Goal: Task Accomplishment & Management: Complete application form

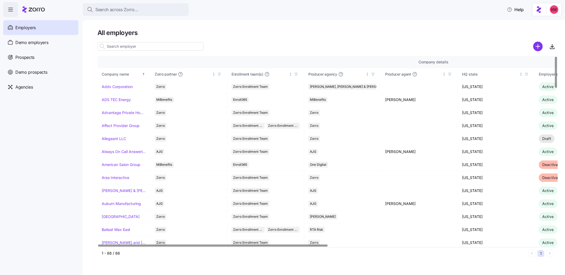
click at [544, 30] on h1 "All employers" at bounding box center [327, 33] width 460 height 8
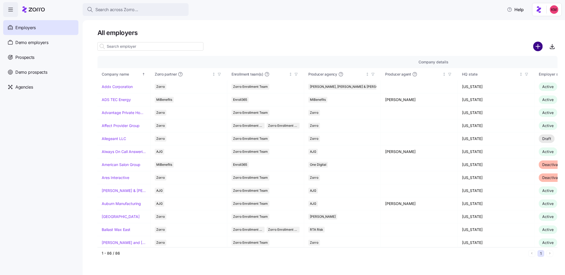
click at [540, 44] on circle "add icon" at bounding box center [538, 46] width 9 height 9
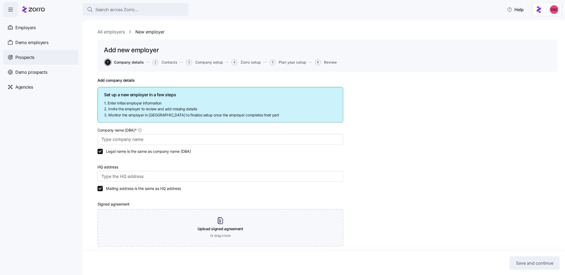
click at [36, 52] on div "Prospects" at bounding box center [40, 57] width 75 height 15
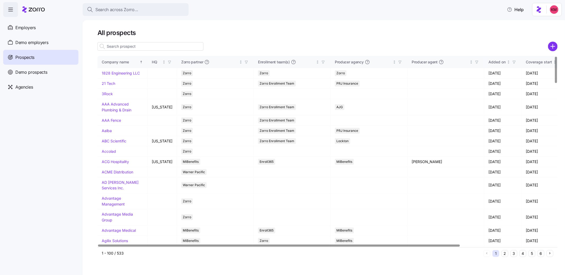
click at [550, 50] on icon "add icon" at bounding box center [553, 47] width 10 height 10
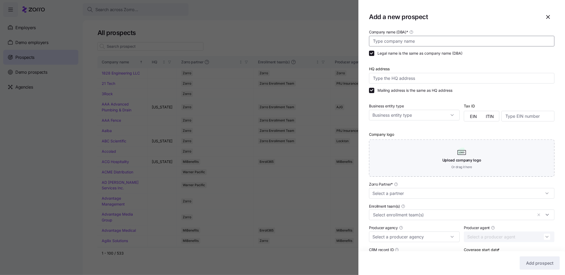
click at [438, 39] on input "Company name (DBA) *" at bounding box center [461, 41] width 185 height 11
type input "Xerographics"
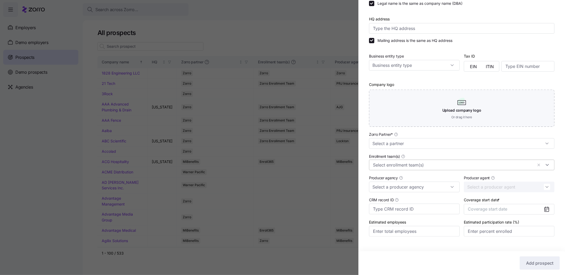
scroll to position [59, 0]
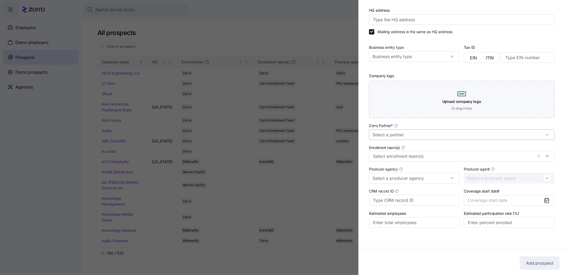
click at [433, 133] on input "Zorro Partner *" at bounding box center [461, 134] width 185 height 11
click at [400, 182] on div "Zorro" at bounding box center [459, 179] width 177 height 10
type input "Zorro"
click at [486, 197] on span "Coverage start date" at bounding box center [487, 199] width 39 height 5
click at [479, 265] on button "Oct" at bounding box center [479, 263] width 26 height 11
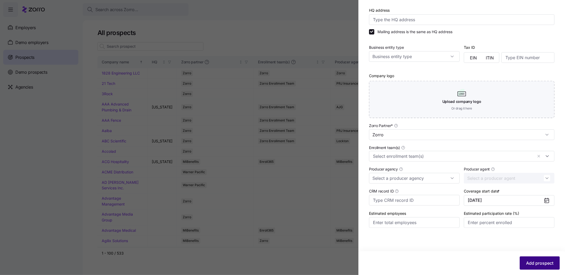
click at [544, 263] on span "Add prospect" at bounding box center [539, 263] width 27 height 6
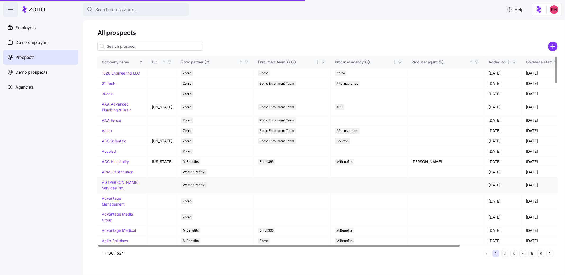
click at [542, 256] on button "6" at bounding box center [540, 253] width 7 height 7
click at [541, 251] on button "6" at bounding box center [540, 253] width 7 height 7
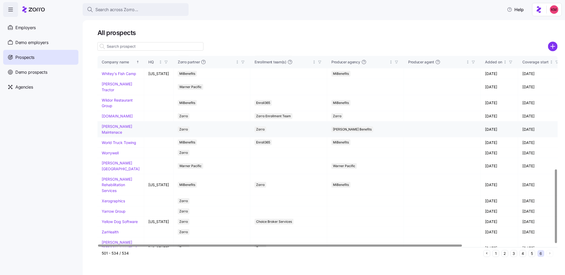
scroll to position [292, 0]
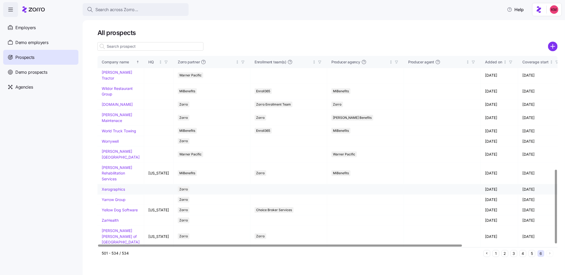
click at [106, 190] on link "Xerographics" at bounding box center [113, 189] width 23 height 5
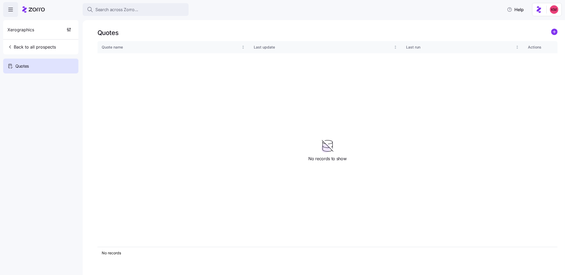
click at [562, 35] on div "Quotes Quote name Last update Last run Actions No records 1 No records to show" at bounding box center [324, 147] width 482 height 254
click at [558, 32] on div "Quotes Quote name Last update Last run Actions No records 1 No records to show" at bounding box center [324, 147] width 482 height 254
click at [556, 33] on circle "add icon" at bounding box center [554, 32] width 6 height 6
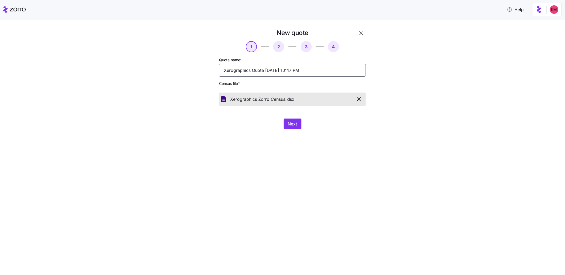
click at [251, 70] on input "Xerographics Quote 08/17/2025 10:47 PM" at bounding box center [292, 70] width 147 height 13
type input "Xerographics Current Quote 08/17/2025 10:47 PM"
click at [293, 124] on span "Next" at bounding box center [292, 123] width 9 height 6
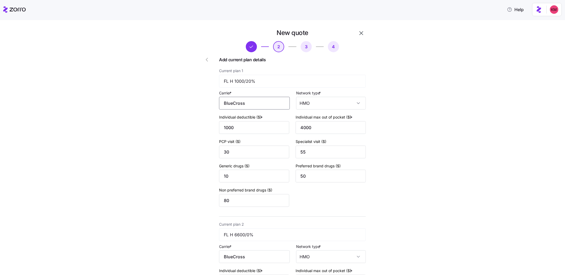
click at [247, 97] on input "BlueCross" at bounding box center [254, 103] width 71 height 13
drag, startPoint x: 254, startPoint y: 125, endPoint x: 253, endPoint y: 128, distance: 3.8
click at [254, 125] on span "BlueCross BlueShield" at bounding box center [246, 127] width 42 height 7
type input "BlueCross BlueShield"
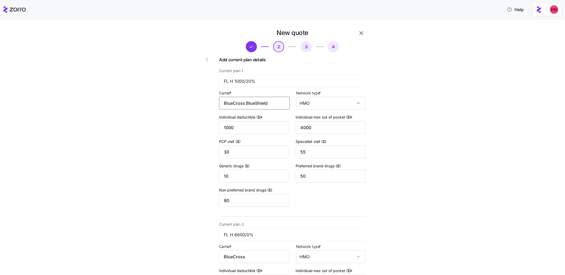
scroll to position [50, 0]
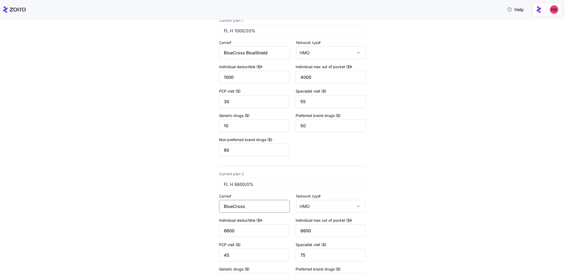
click at [238, 203] on input "BlueCross" at bounding box center [254, 206] width 71 height 13
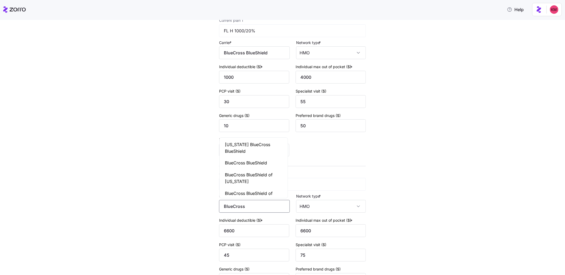
click at [252, 168] on div "BlueCross BlueShield" at bounding box center [254, 163] width 66 height 12
type input "BlueCross BlueShield"
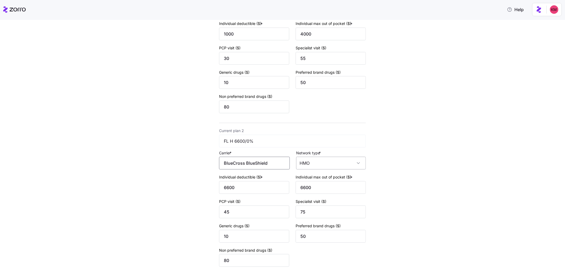
scroll to position [138, 0]
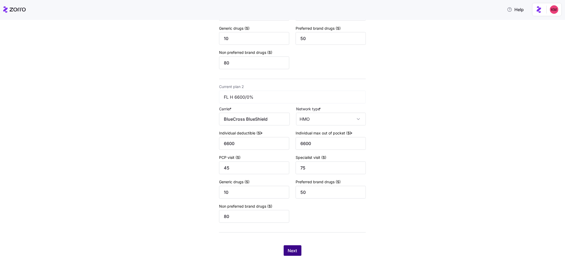
click at [292, 248] on span "Next" at bounding box center [292, 250] width 9 height 6
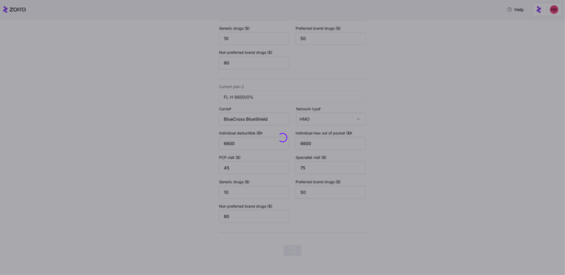
scroll to position [0, 0]
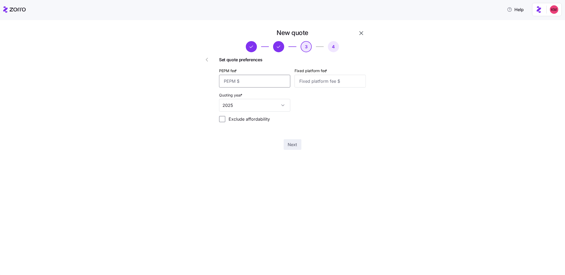
click at [246, 81] on input "PEPM fee *" at bounding box center [254, 81] width 71 height 13
type input "50"
type input "100"
click at [297, 136] on div "New quote 3 4 Set quote preferences PEPM fee * 50 Fixed platform fee * 100 Quot…" at bounding box center [292, 88] width 151 height 125
click at [297, 145] on span "Next" at bounding box center [292, 144] width 9 height 6
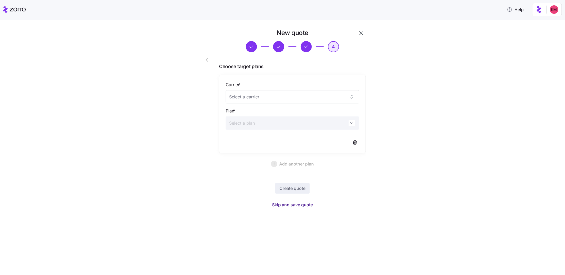
click at [309, 202] on span "Skip and save quote" at bounding box center [292, 204] width 41 height 6
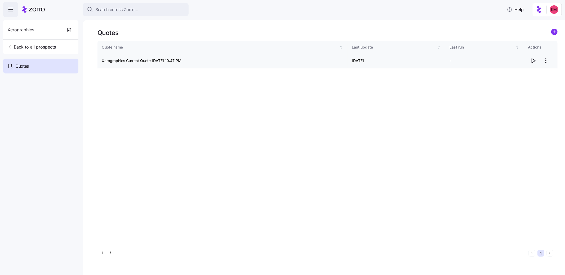
click at [533, 63] on icon "button" at bounding box center [533, 60] width 6 height 6
click at [544, 31] on div "Quotes" at bounding box center [327, 33] width 460 height 8
click at [552, 33] on circle "add icon" at bounding box center [554, 32] width 6 height 6
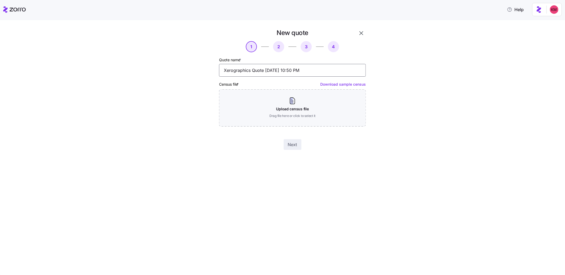
click at [251, 69] on input "Xerographics Quote 08/17/2025 10:50 PM" at bounding box center [292, 70] width 147 height 13
type input "Xerographics Renewal Quote 08/17/2025 10:50 PM"
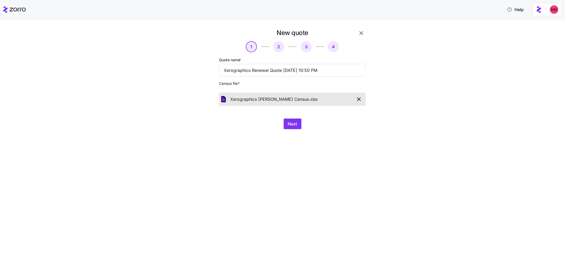
click at [307, 129] on div "New quote 1 2 3 4 Quote name * Xerographics Renewal Quote 08/17/2025 10:50 PM C…" at bounding box center [286, 82] width 185 height 107
click at [286, 120] on button "Next" at bounding box center [293, 123] width 18 height 11
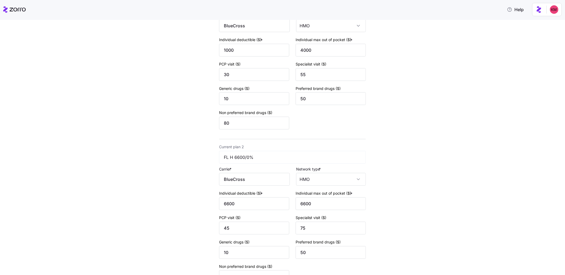
scroll to position [138, 0]
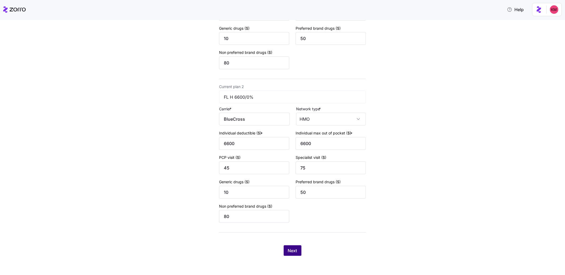
click at [288, 250] on span "Next" at bounding box center [292, 250] width 9 height 6
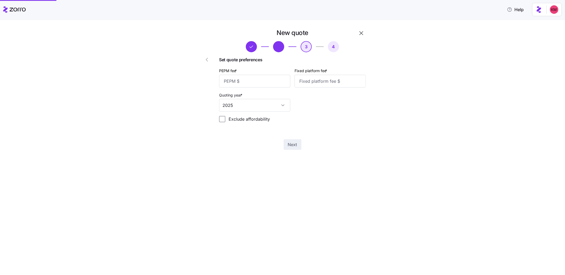
scroll to position [0, 0]
click at [280, 47] on icon "button" at bounding box center [279, 47] width 6 height 6
click at [207, 62] on icon "button" at bounding box center [207, 59] width 6 height 6
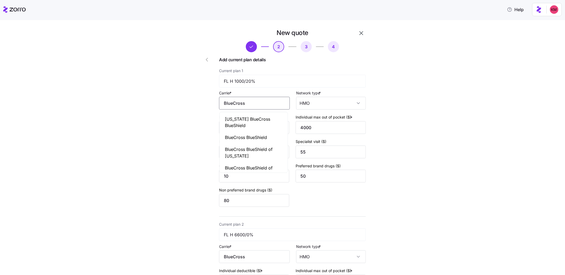
click at [252, 104] on input "BlueCross" at bounding box center [254, 103] width 71 height 13
click at [248, 136] on span "BlueCross BlueShield" at bounding box center [246, 137] width 42 height 7
type input "BlueCross BlueShield"
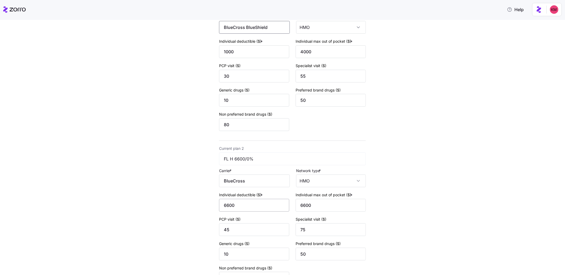
scroll to position [116, 0]
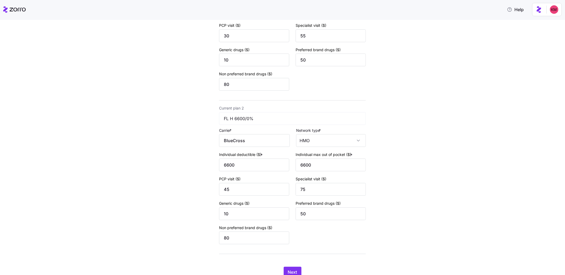
click at [244, 129] on div "Carrier * BlueCross" at bounding box center [254, 137] width 71 height 20
click at [242, 139] on input "BlueCross" at bounding box center [254, 140] width 71 height 13
click at [244, 178] on span "BlueCross BlueShield" at bounding box center [246, 175] width 42 height 7
type input "BlueCross BlueShield"
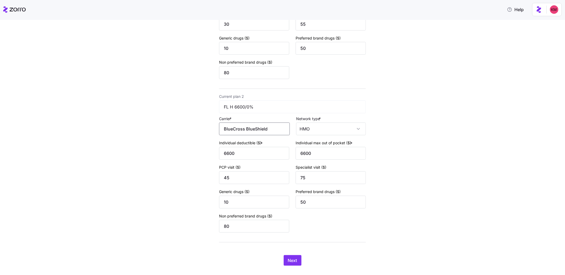
scroll to position [138, 0]
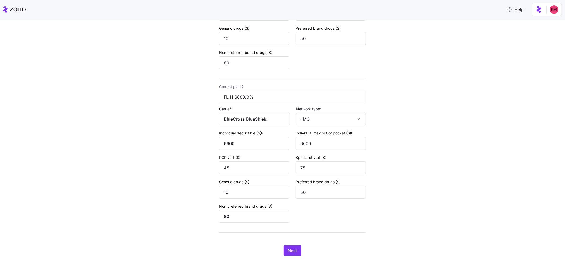
click at [287, 245] on div "New quote 2 3 4 Add current plan details Current plan 1 FL H 1000/20% Carrier *…" at bounding box center [292, 73] width 151 height 369
click at [288, 248] on span "Next" at bounding box center [292, 250] width 9 height 6
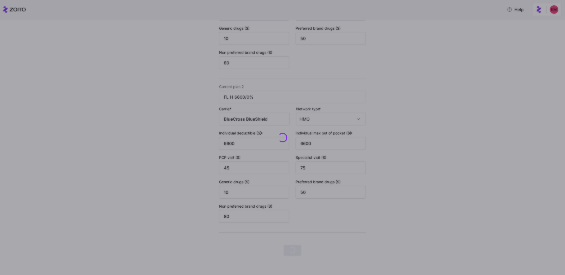
scroll to position [0, 0]
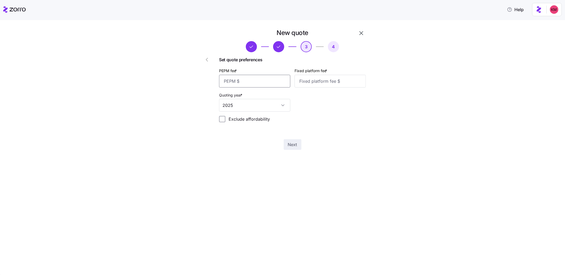
click at [258, 81] on input "PEPM fee *" at bounding box center [254, 81] width 71 height 13
type input "50"
type input "100"
click at [298, 144] on button "Next" at bounding box center [293, 144] width 18 height 11
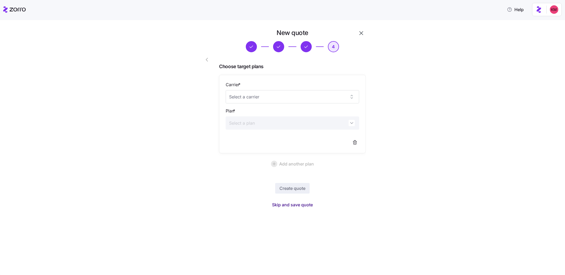
click at [279, 203] on span "Skip and save quote" at bounding box center [292, 204] width 41 height 6
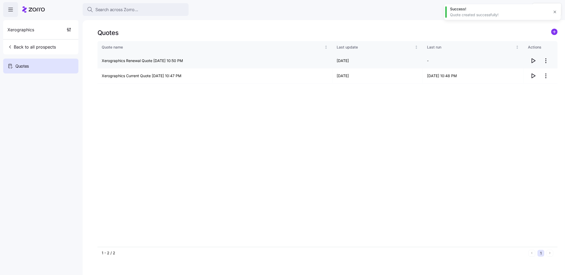
click at [533, 61] on icon "button" at bounding box center [533, 60] width 6 height 6
click at [34, 47] on span "Back to all prospects" at bounding box center [31, 47] width 48 height 6
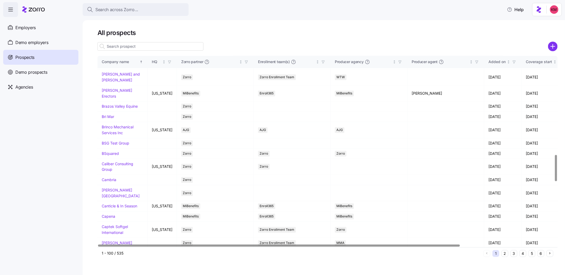
scroll to position [1168, 0]
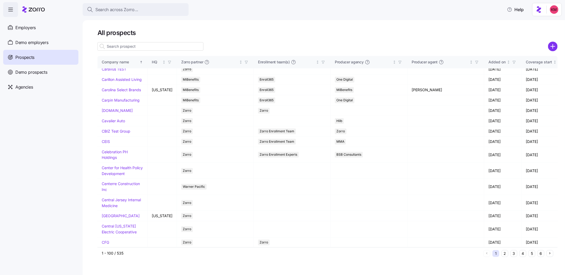
click at [505, 252] on button "2" at bounding box center [504, 253] width 7 height 7
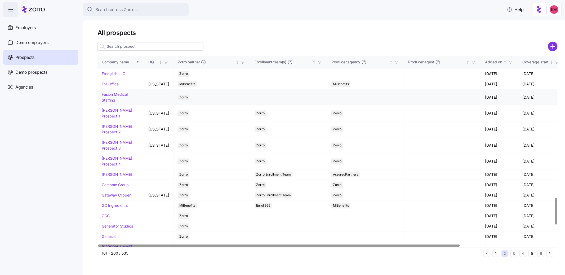
scroll to position [1020, 0]
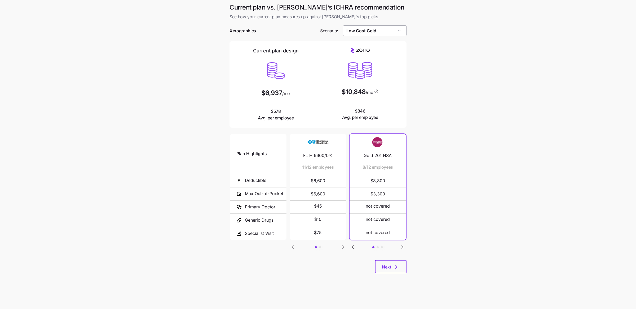
click at [375, 28] on input "Low Cost Gold" at bounding box center [375, 30] width 64 height 11
click at [372, 84] on span "Low Cost Platinum" at bounding box center [364, 85] width 32 height 6
type input "Low Cost Platinum"
click at [359, 28] on input "Target Plan" at bounding box center [375, 30] width 64 height 11
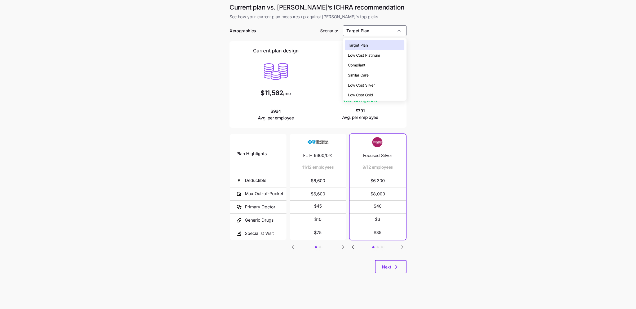
click at [374, 60] on div "Low Cost Platinum" at bounding box center [375, 55] width 60 height 10
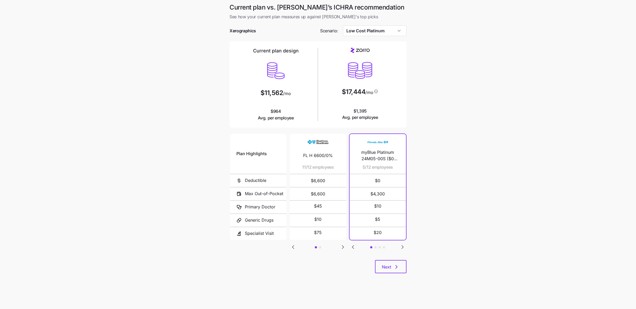
type input "Low Cost Platinum"
click at [372, 31] on input "Low Cost Platinum" at bounding box center [375, 30] width 64 height 11
click at [438, 84] on main "Current plan vs. Zorro’s ICHRA recommendation See how your current plan measure…" at bounding box center [318, 154] width 636 height 309
click at [387, 267] on span "Next" at bounding box center [386, 267] width 9 height 6
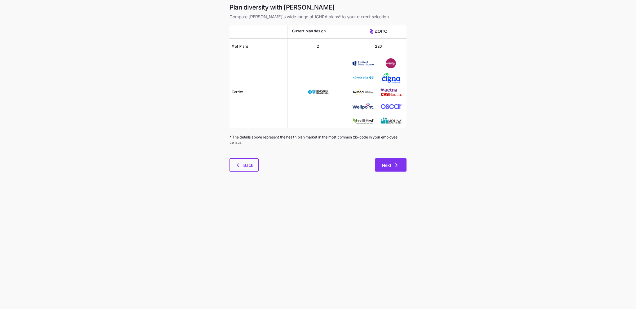
click at [394, 167] on icon "button" at bounding box center [396, 165] width 6 height 6
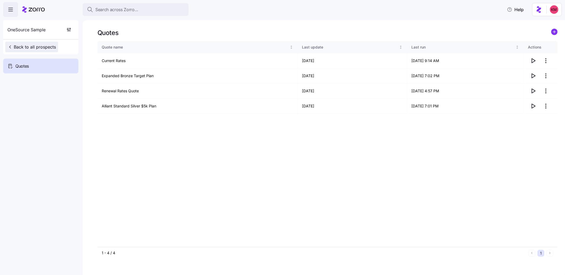
click at [39, 44] on span "Back to all prospects" at bounding box center [31, 47] width 48 height 6
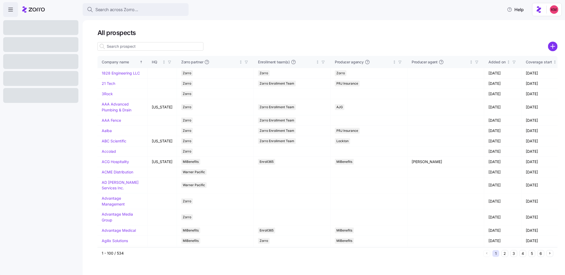
click at [552, 46] on icon "add icon" at bounding box center [553, 47] width 10 height 10
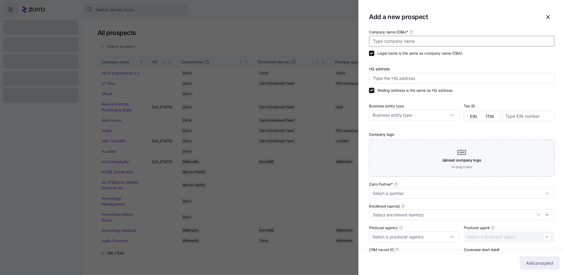
click at [414, 44] on input "Company name (DBA) *" at bounding box center [461, 41] width 185 height 11
type input "Sheraton Caregivers"
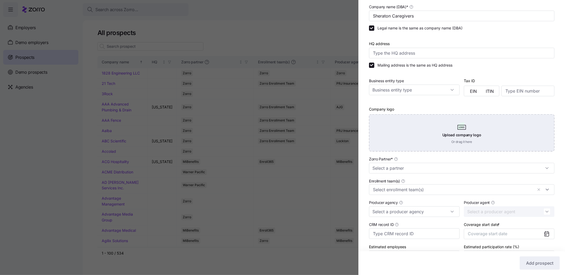
scroll to position [33, 0]
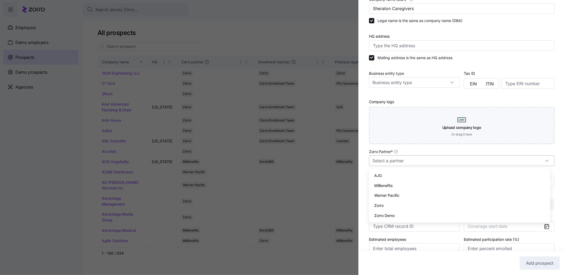
click at [458, 161] on input "Zorro Partner *" at bounding box center [461, 160] width 185 height 11
click at [415, 207] on div "Zorro" at bounding box center [459, 205] width 177 height 10
type input "Zorro"
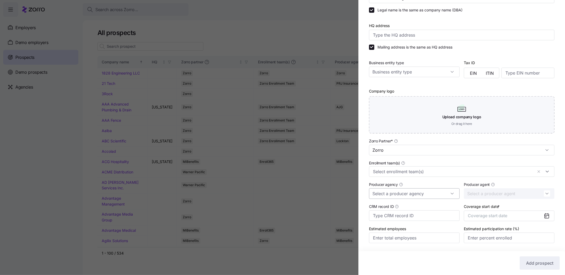
scroll to position [59, 0]
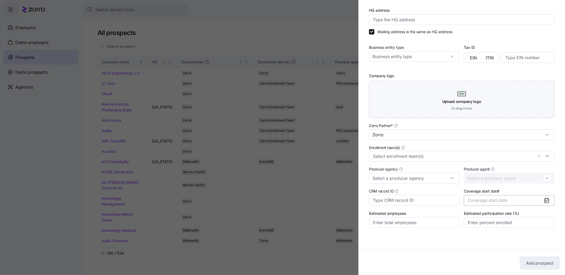
click at [482, 204] on button "Coverage start date" at bounding box center [509, 200] width 91 height 11
click at [477, 268] on button "Oct" at bounding box center [479, 263] width 26 height 11
click at [534, 268] on button "Add prospect" at bounding box center [540, 262] width 40 height 13
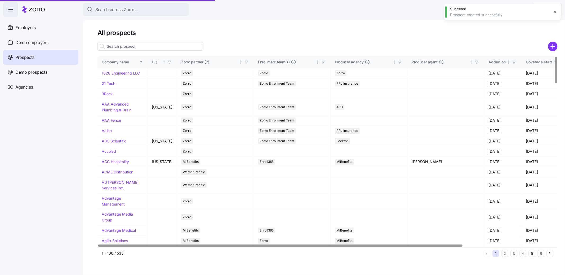
click at [171, 46] on input at bounding box center [150, 46] width 106 height 8
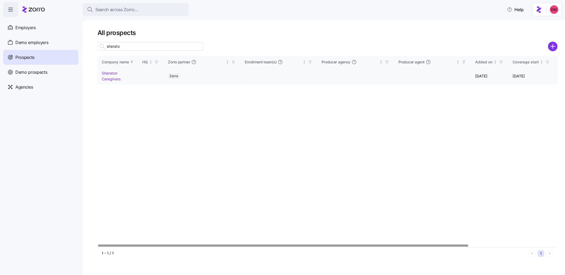
type input "sherato"
click at [108, 74] on link "Sheraton Caregivers" at bounding box center [111, 76] width 19 height 10
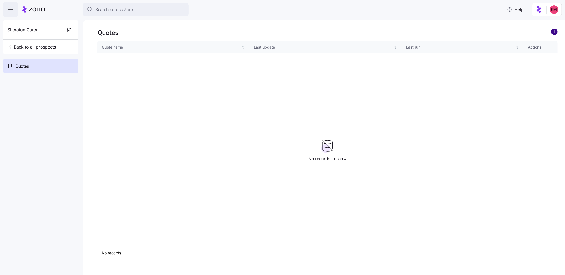
click at [557, 31] on circle "add icon" at bounding box center [554, 32] width 6 height 6
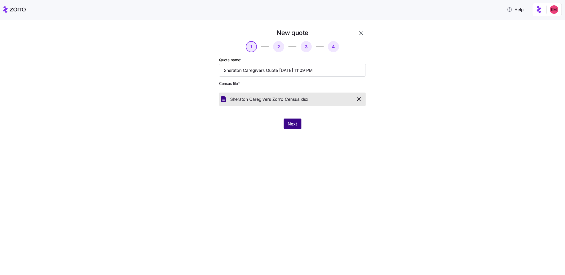
click at [290, 128] on button "Next" at bounding box center [293, 123] width 18 height 11
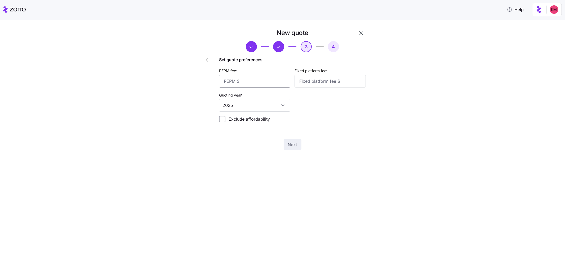
click at [267, 84] on input "PEPM fee *" at bounding box center [254, 81] width 71 height 13
type input "2"
click at [257, 80] on input "PEPM fee *" at bounding box center [254, 81] width 71 height 13
type input "50"
type input "0"
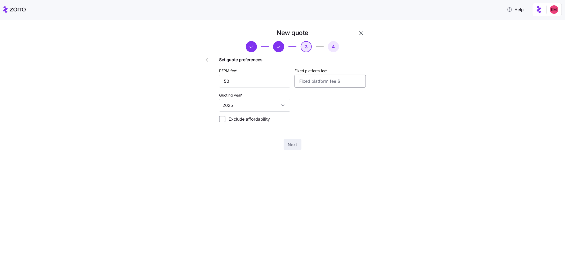
click at [335, 83] on input "Fixed platform fee *" at bounding box center [329, 81] width 71 height 13
type input "1000"
click at [296, 141] on span "Next" at bounding box center [292, 144] width 9 height 6
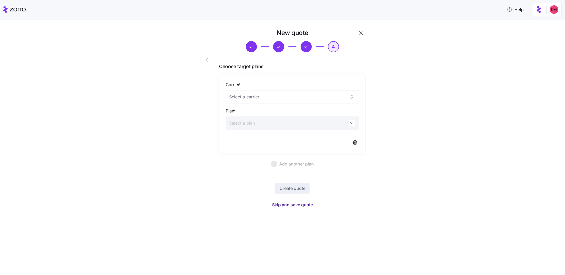
click at [298, 203] on span "Skip and save quote" at bounding box center [292, 204] width 41 height 6
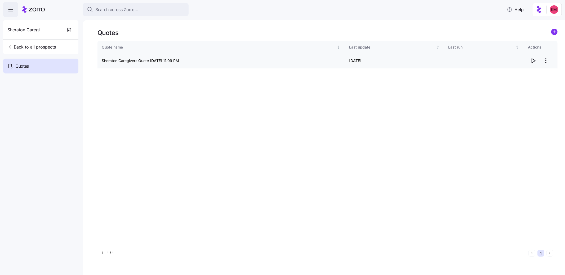
click at [535, 63] on icon "button" at bounding box center [533, 60] width 6 height 6
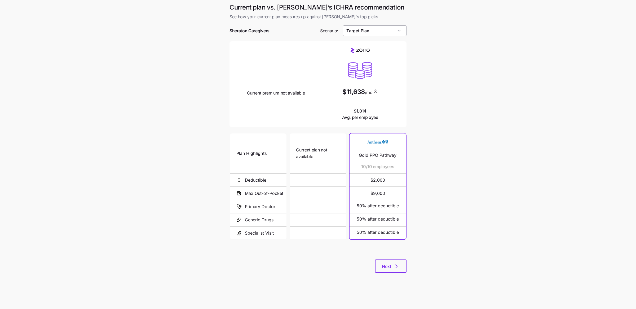
click at [366, 27] on div "Target Plan" at bounding box center [375, 30] width 64 height 11
click at [368, 34] on input "Target Plan" at bounding box center [375, 30] width 64 height 11
drag, startPoint x: 375, startPoint y: 73, endPoint x: 377, endPoint y: 76, distance: 3.2
click at [375, 73] on div "Low Cost Silver" at bounding box center [375, 75] width 60 height 10
type input "Low Cost Silver"
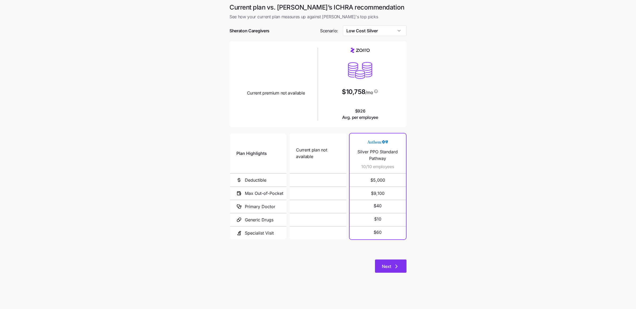
click at [386, 260] on div "Current plan vs. Zorro’s ICHRA recommendation See how your current plan measure…" at bounding box center [317, 141] width 185 height 276
click at [385, 268] on span "Next" at bounding box center [386, 266] width 9 height 6
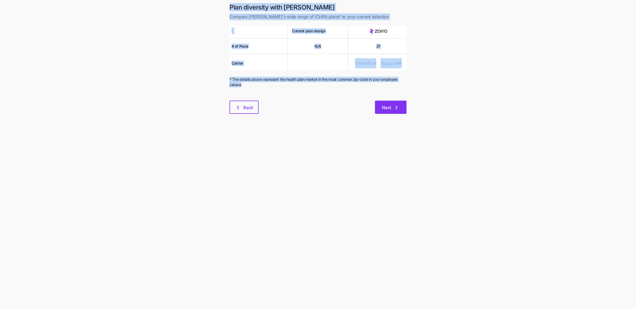
click at [384, 103] on button "Next" at bounding box center [391, 107] width 32 height 13
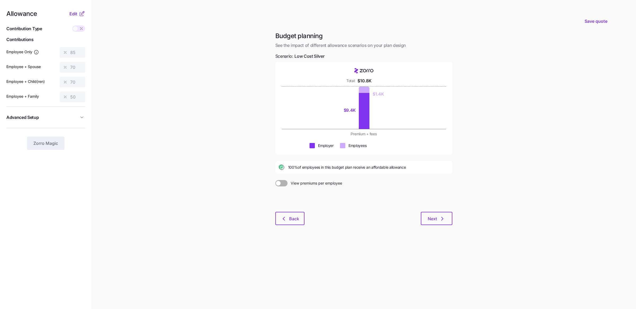
click at [174, 103] on main "Save quote Budget planning See the impact of different allowance scenarios on y…" at bounding box center [318, 154] width 636 height 309
